Goal: Information Seeking & Learning: Learn about a topic

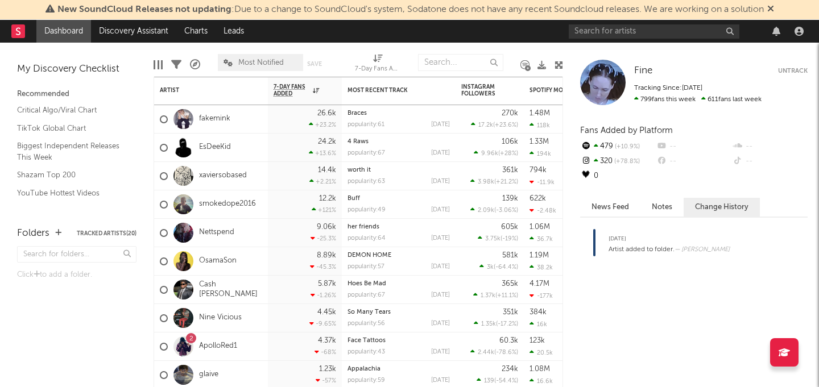
click at [616, 38] on div at bounding box center [688, 31] width 239 height 23
click at [613, 36] on input "text" at bounding box center [654, 31] width 171 height 14
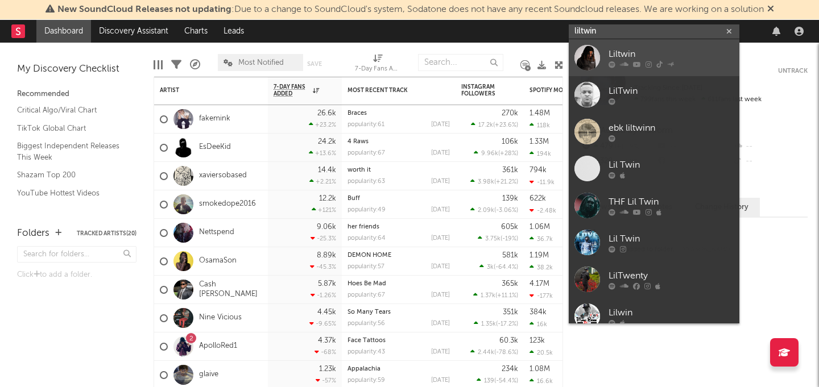
type input "liltwin"
click at [585, 56] on div at bounding box center [587, 58] width 26 height 26
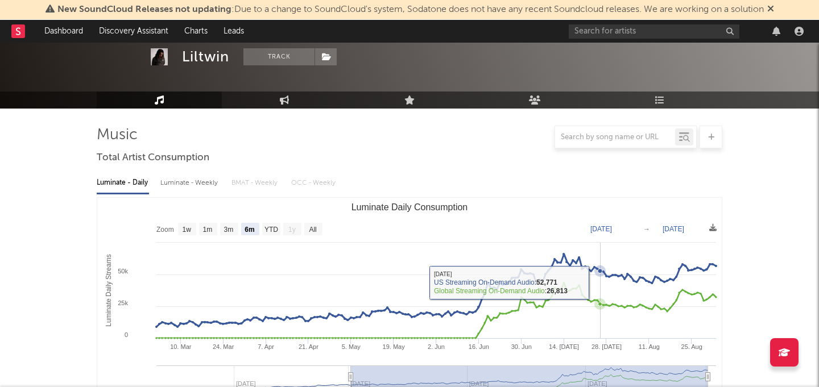
scroll to position [43, 0]
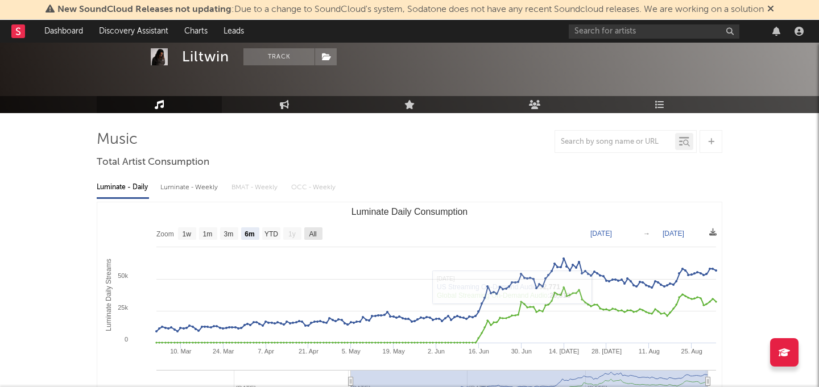
click at [311, 239] on rect "Luminate Daily Consumption" at bounding box center [313, 234] width 18 height 13
select select "All"
type input "[DATE]"
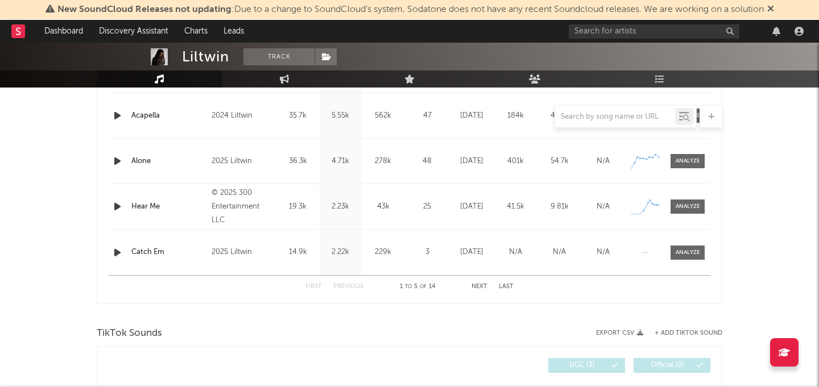
scroll to position [69, 0]
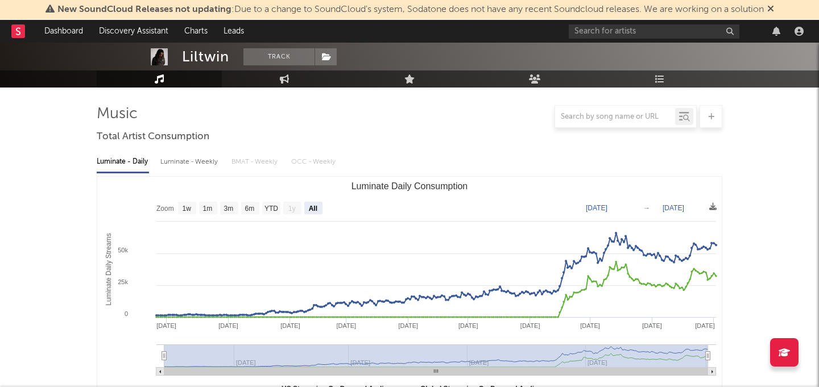
click at [195, 160] on div "Luminate - Weekly" at bounding box center [190, 161] width 60 height 19
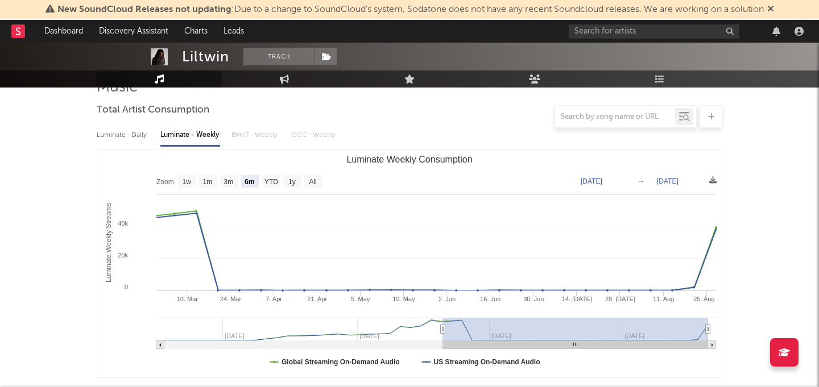
scroll to position [51, 0]
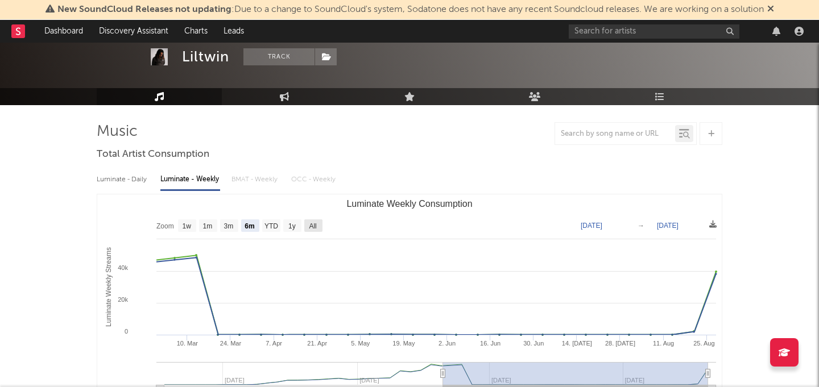
click at [316, 228] on text "All" at bounding box center [312, 226] width 7 height 8
select select "All"
type input "[DATE]"
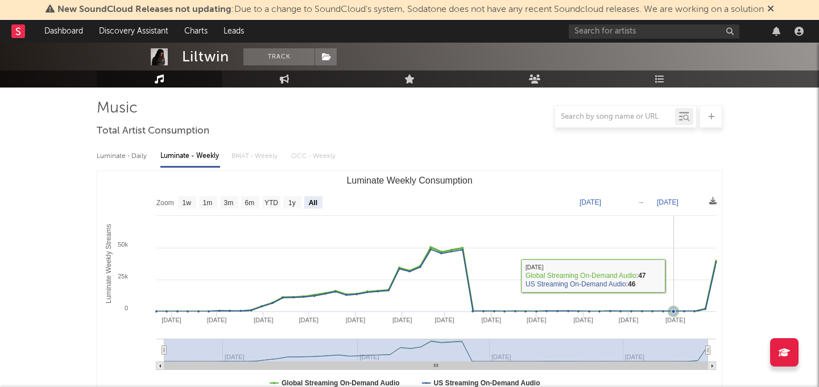
scroll to position [77, 0]
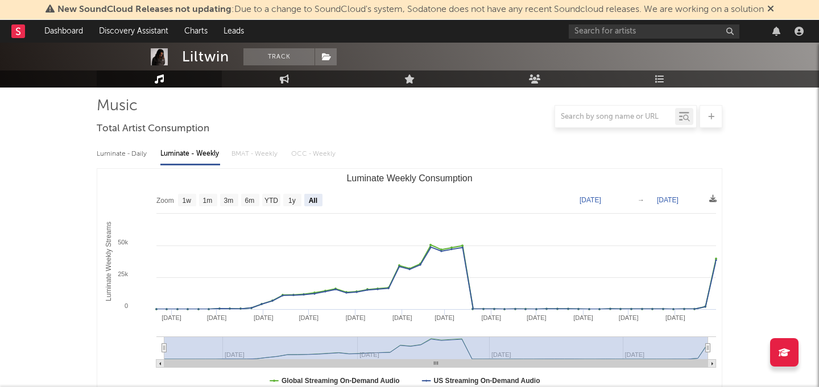
click at [146, 157] on div "Luminate - Daily" at bounding box center [123, 153] width 52 height 19
select select "6m"
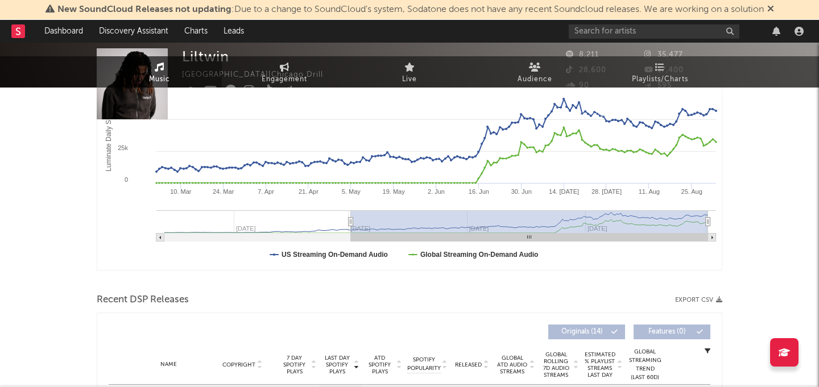
scroll to position [0, 0]
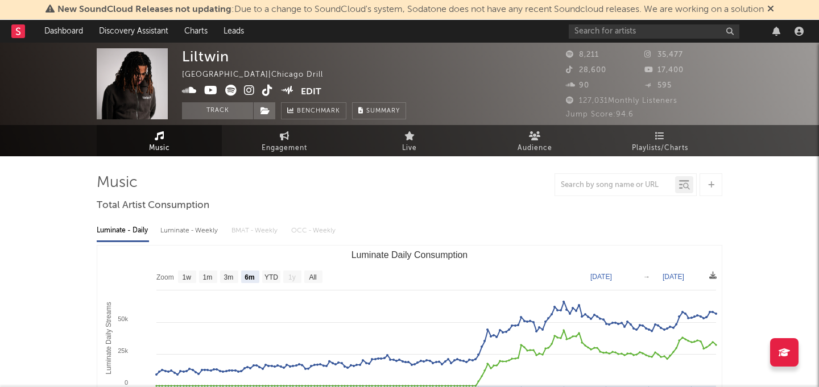
click at [289, 149] on span "Engagement" at bounding box center [285, 149] width 46 height 14
select select "1w"
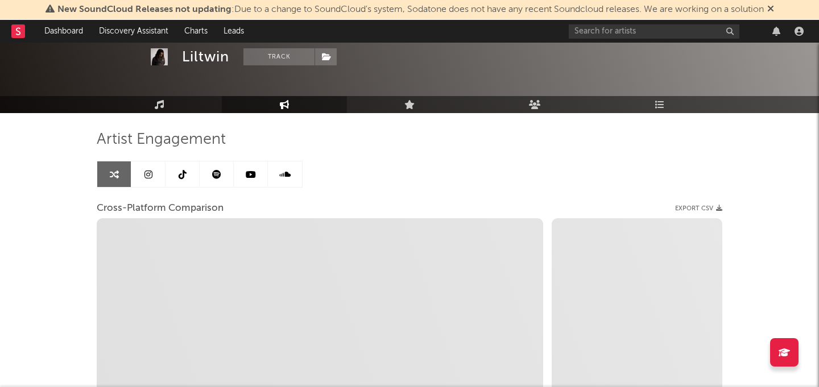
scroll to position [52, 0]
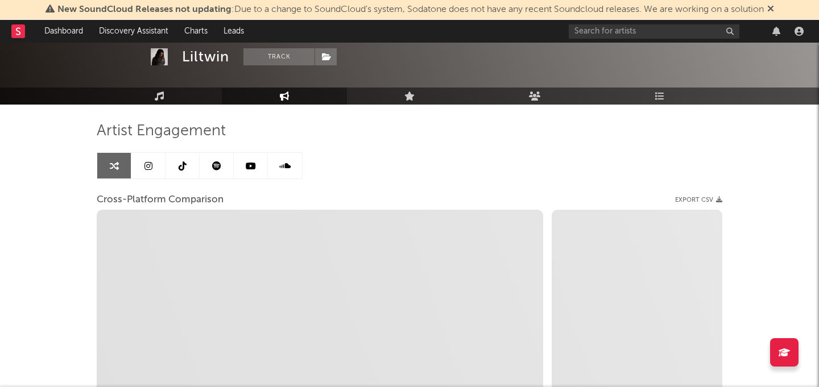
click at [209, 163] on link at bounding box center [217, 166] width 34 height 26
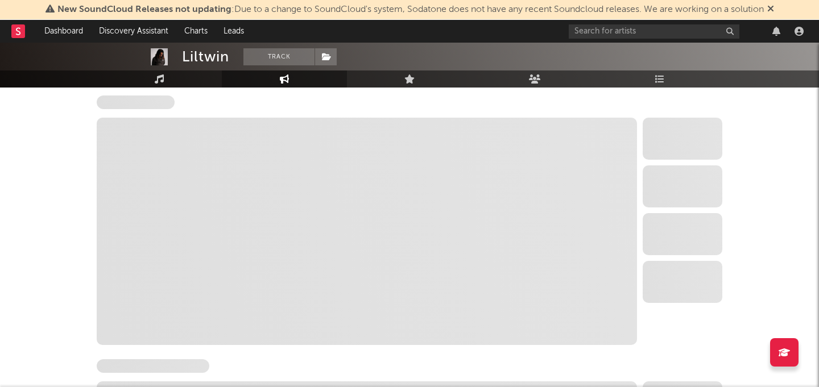
select select "6m"
select select "1w"
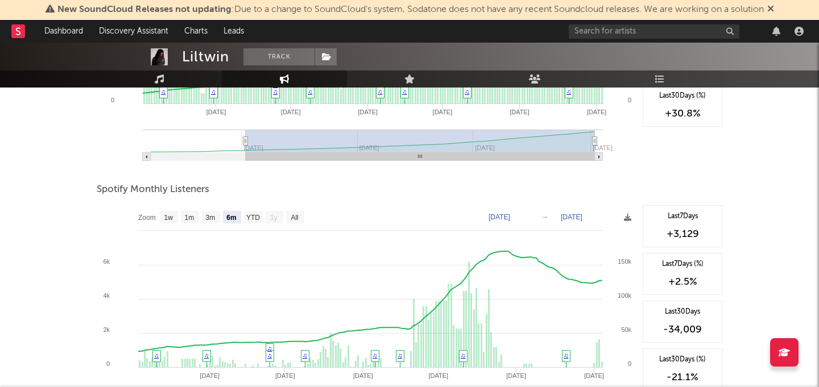
scroll to position [396, 0]
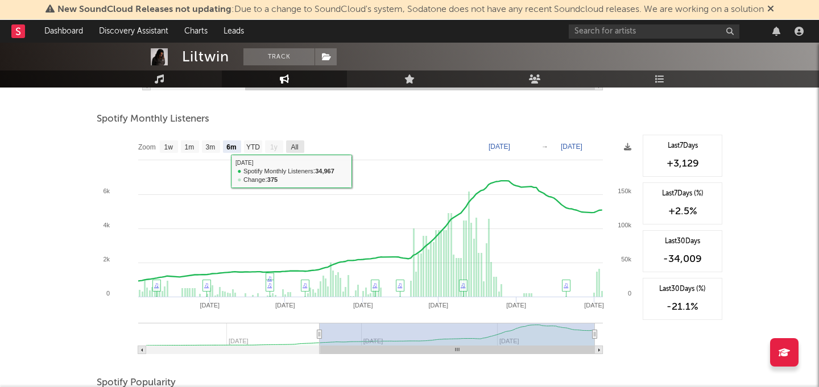
click at [293, 145] on text "All" at bounding box center [294, 147] width 7 height 8
select select "All"
type input "[DATE]"
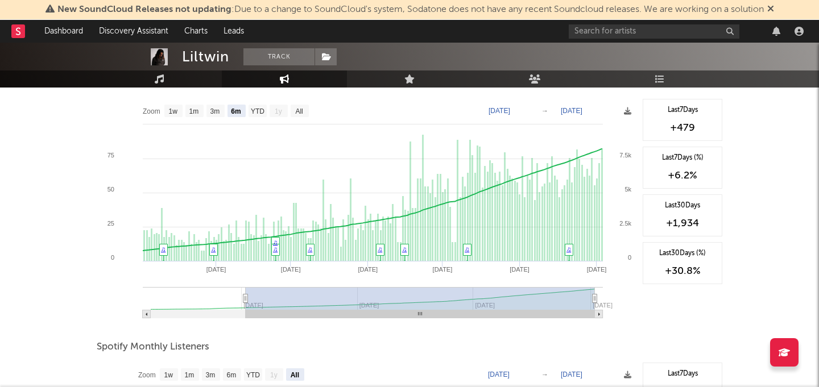
scroll to position [0, 0]
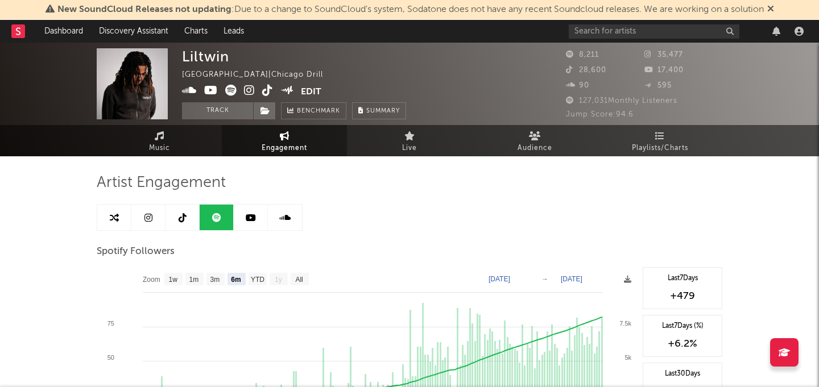
click at [150, 217] on icon at bounding box center [148, 217] width 8 height 9
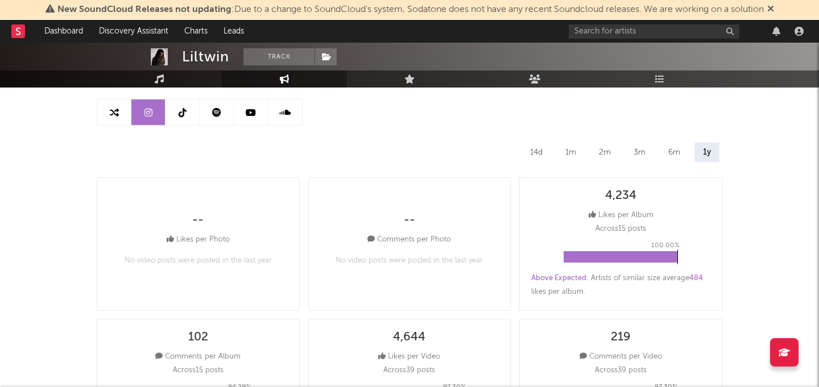
select select "6m"
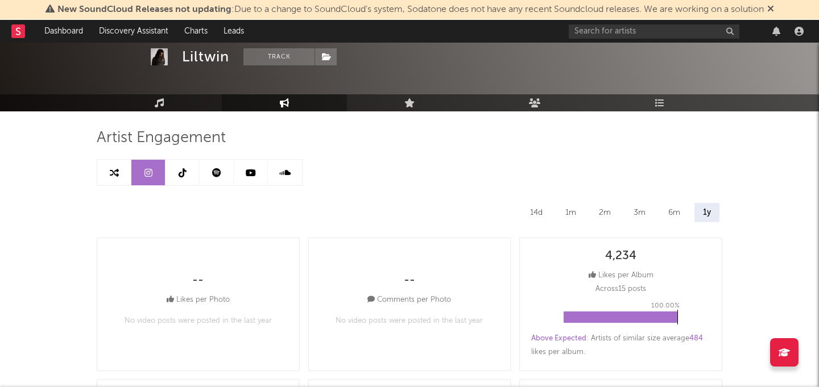
scroll to position [43, 0]
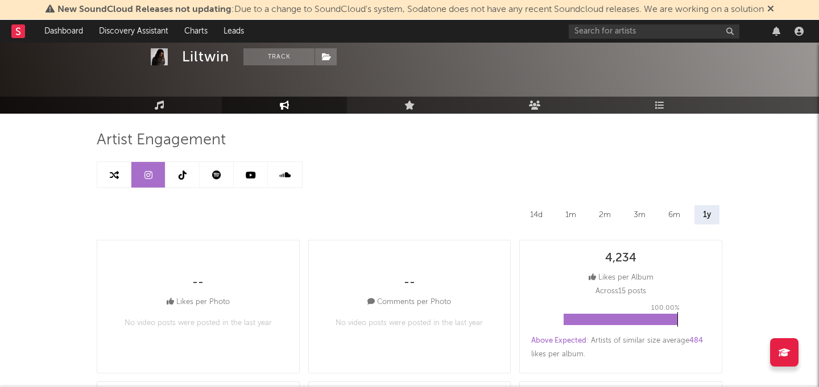
click at [220, 182] on link at bounding box center [217, 175] width 34 height 26
select select "6m"
select select "1w"
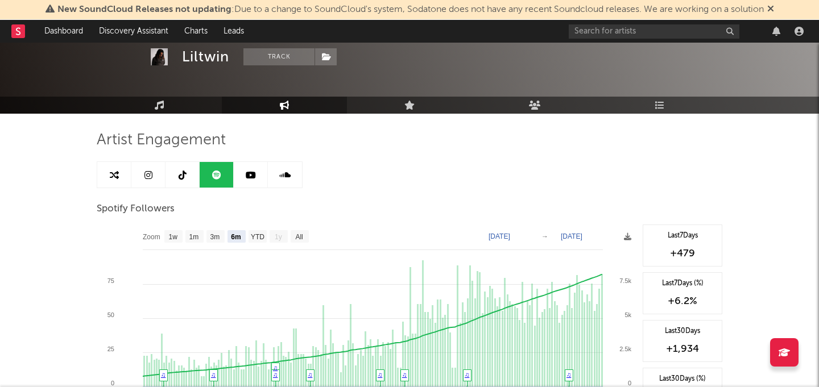
click at [120, 172] on link at bounding box center [114, 175] width 34 height 26
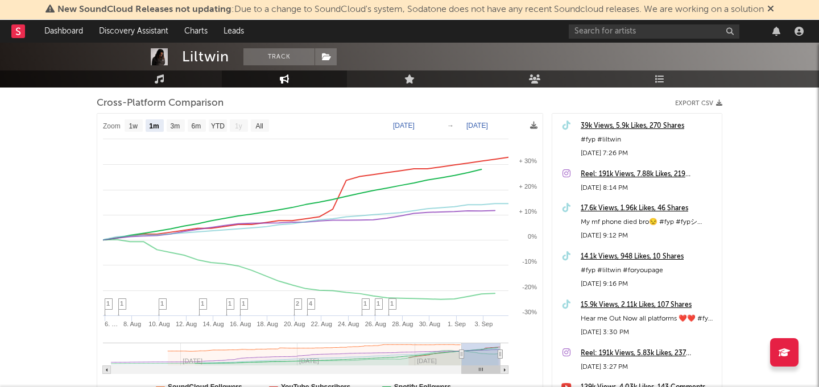
scroll to position [158, 0]
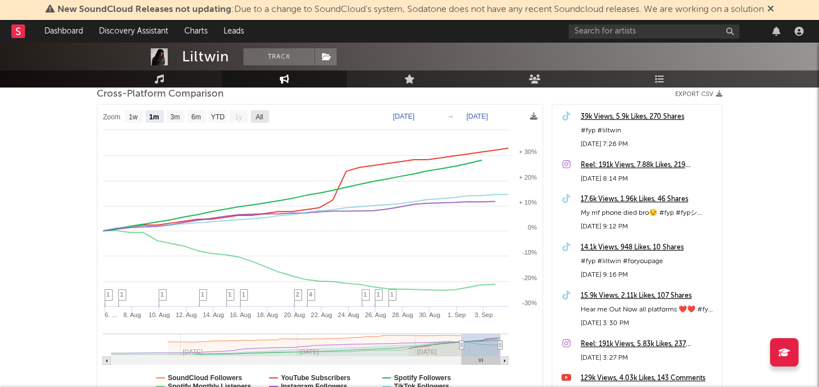
click at [265, 118] on rect at bounding box center [260, 116] width 18 height 13
select select "All"
type input "[DATE]"
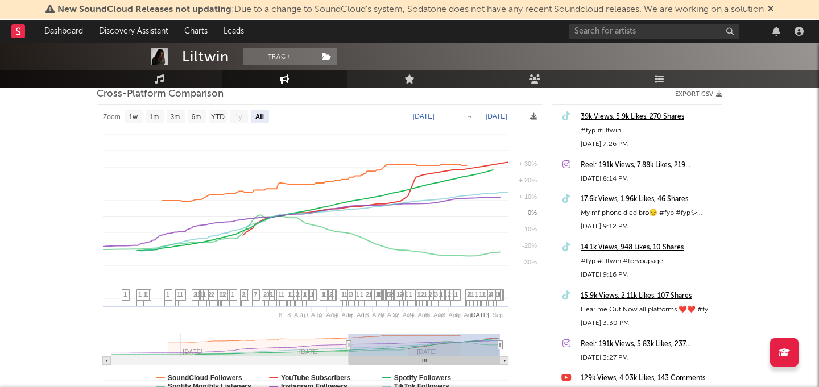
select select "All"
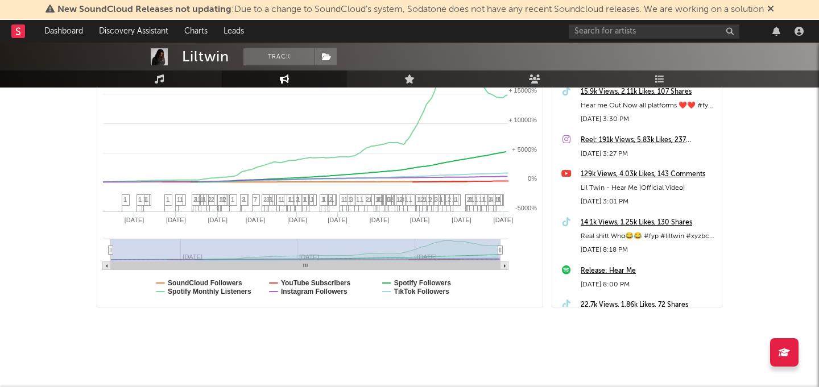
scroll to position [0, 0]
